Goal: Transaction & Acquisition: Book appointment/travel/reservation

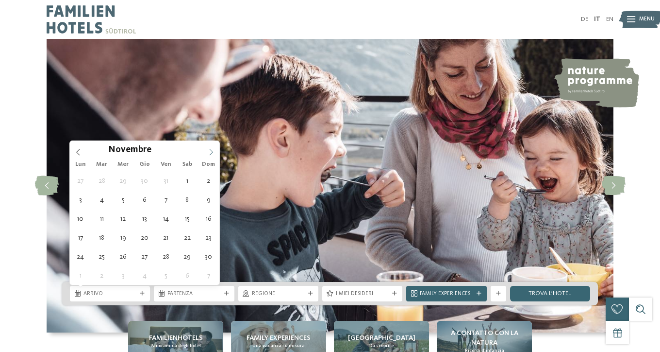
click at [210, 153] on icon at bounding box center [211, 152] width 7 height 7
type input "****"
click at [210, 153] on icon at bounding box center [211, 152] width 7 height 7
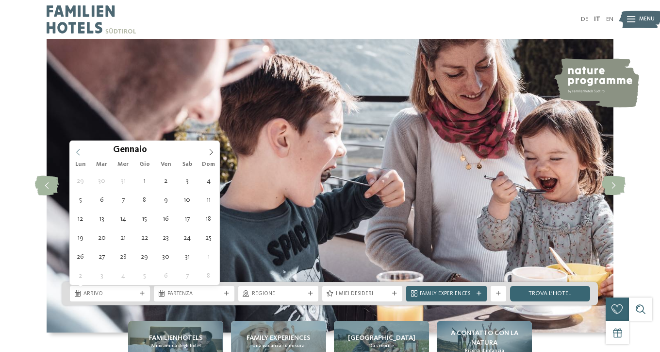
click at [77, 152] on icon at bounding box center [77, 152] width 3 height 6
type div "[DATE]"
type input "****"
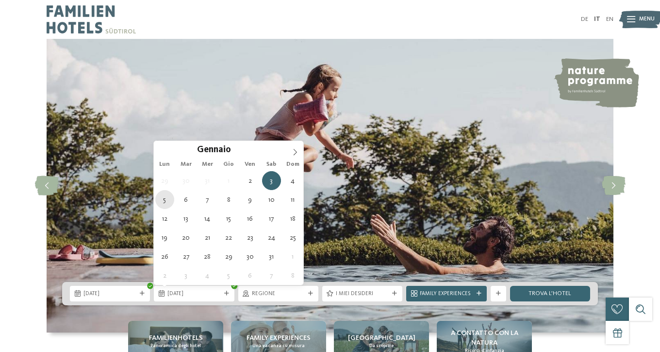
type div "[DATE]"
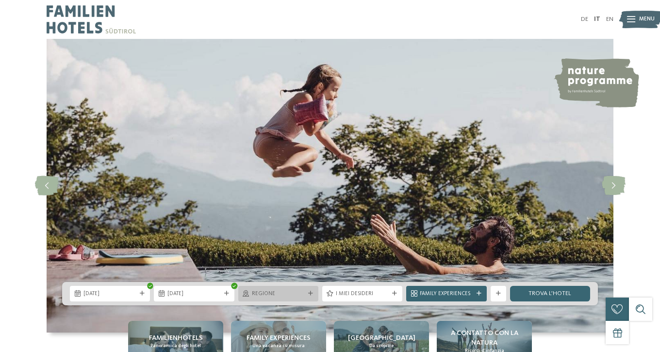
click at [297, 295] on span "Regione" at bounding box center [278, 294] width 53 height 8
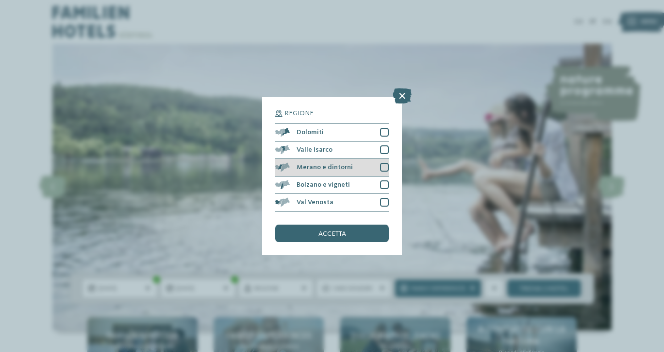
click at [358, 159] on div "Merano e dintorni" at bounding box center [332, 167] width 114 height 17
click at [358, 176] on div "Bolzano e vigneti" at bounding box center [332, 184] width 114 height 17
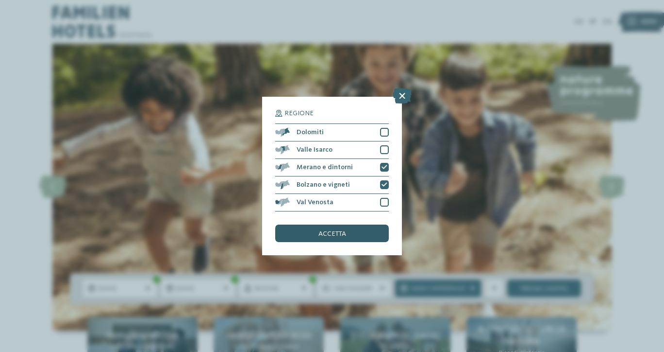
click at [355, 224] on div "accetta" at bounding box center [332, 232] width 114 height 17
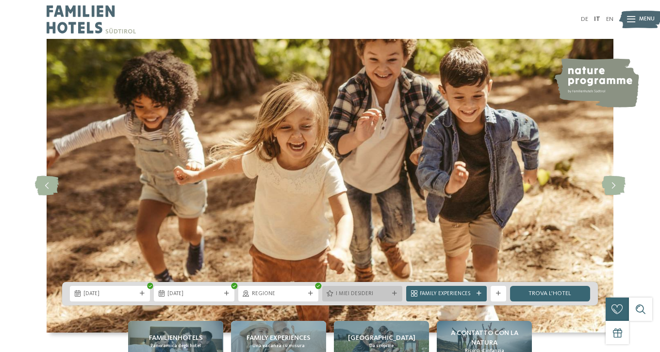
click at [380, 298] on div "I miei desideri" at bounding box center [362, 294] width 80 height 16
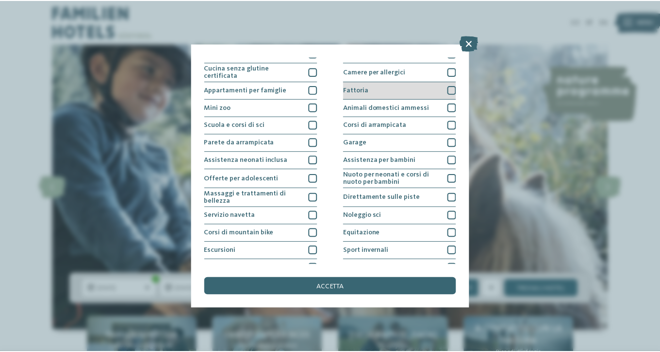
scroll to position [94, 0]
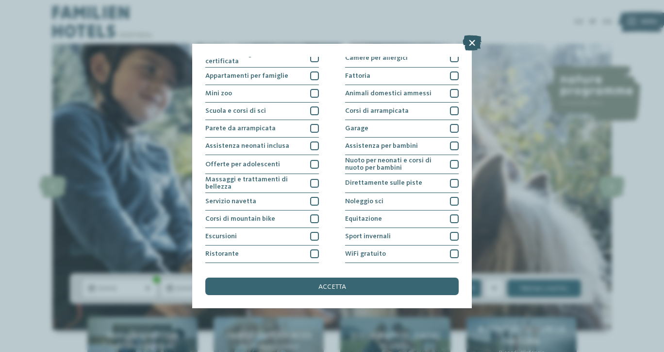
click at [471, 48] on icon at bounding box center [472, 43] width 19 height 16
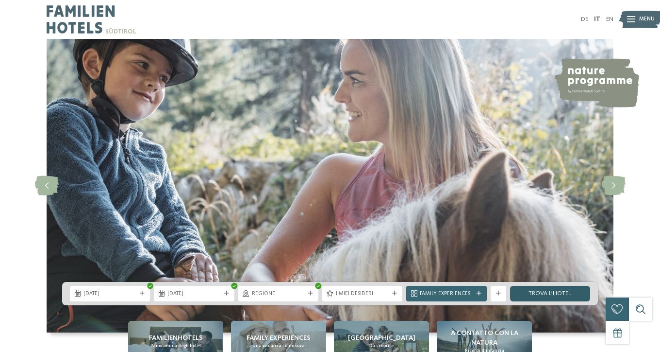
click at [575, 287] on link "trova l’hotel" at bounding box center [550, 294] width 80 height 16
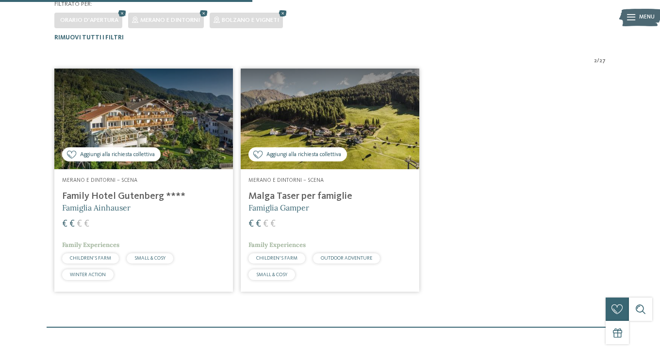
scroll to position [225, 0]
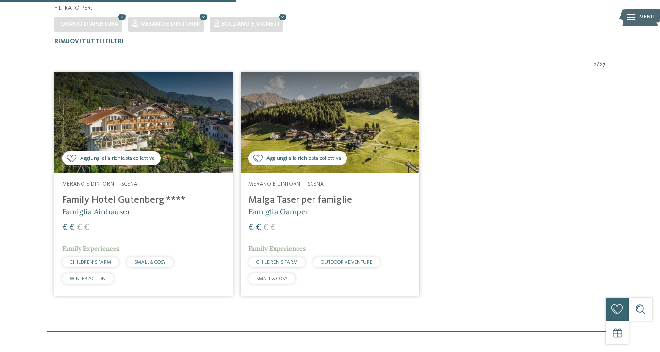
click at [168, 113] on img at bounding box center [143, 122] width 179 height 101
